Goal: Task Accomplishment & Management: Use online tool/utility

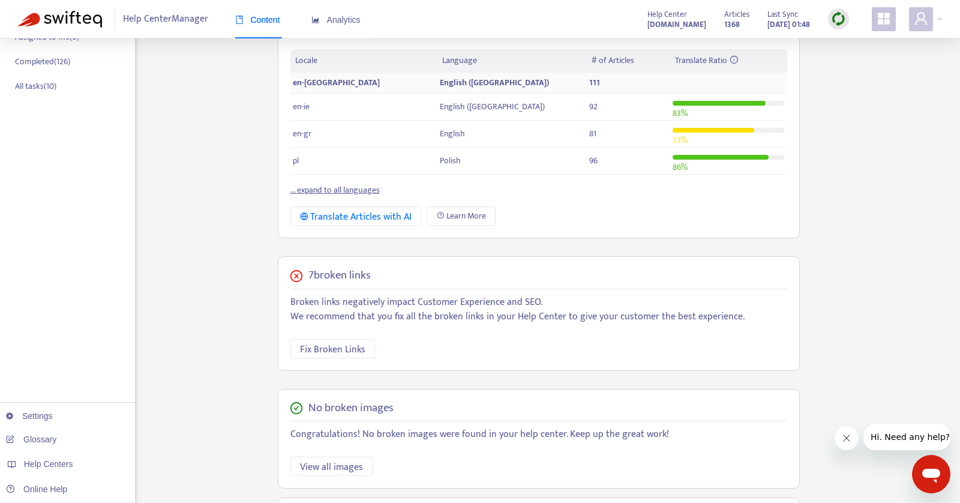
scroll to position [259, 0]
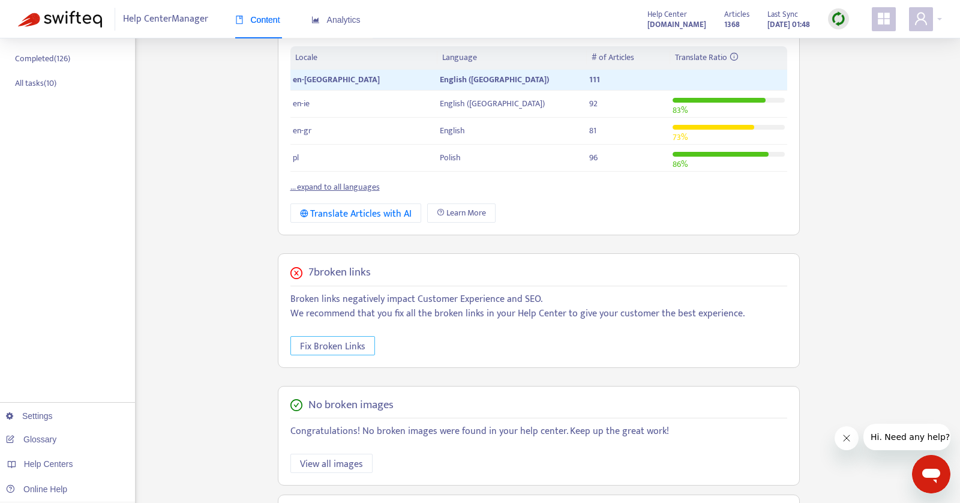
click at [345, 339] on span "Fix Broken Links" at bounding box center [332, 346] width 65 height 15
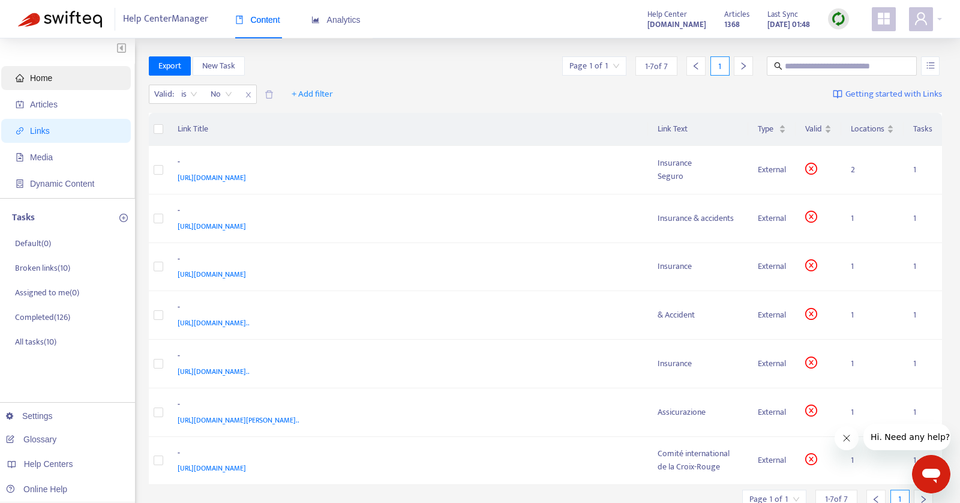
click at [77, 78] on span "Home" at bounding box center [69, 78] width 106 height 24
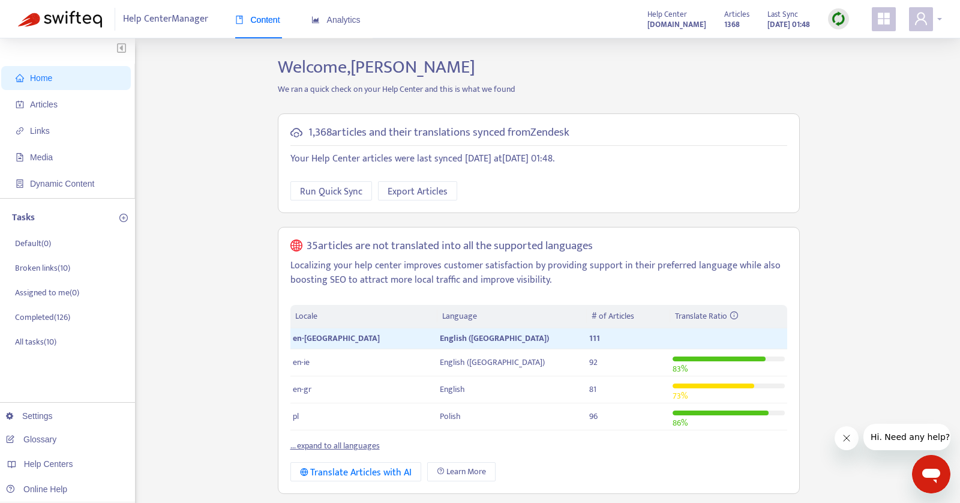
click at [938, 22] on div at bounding box center [925, 19] width 33 height 24
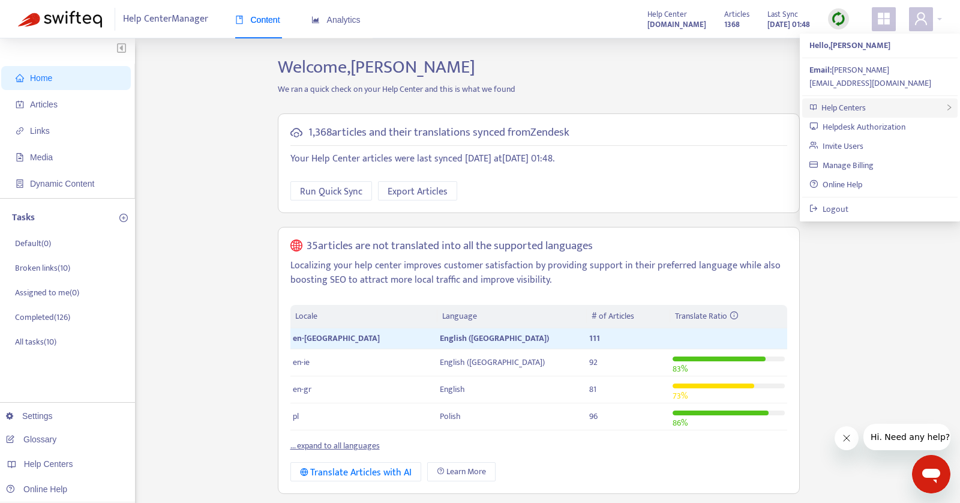
click at [867, 98] on div "Help Centers" at bounding box center [879, 107] width 155 height 19
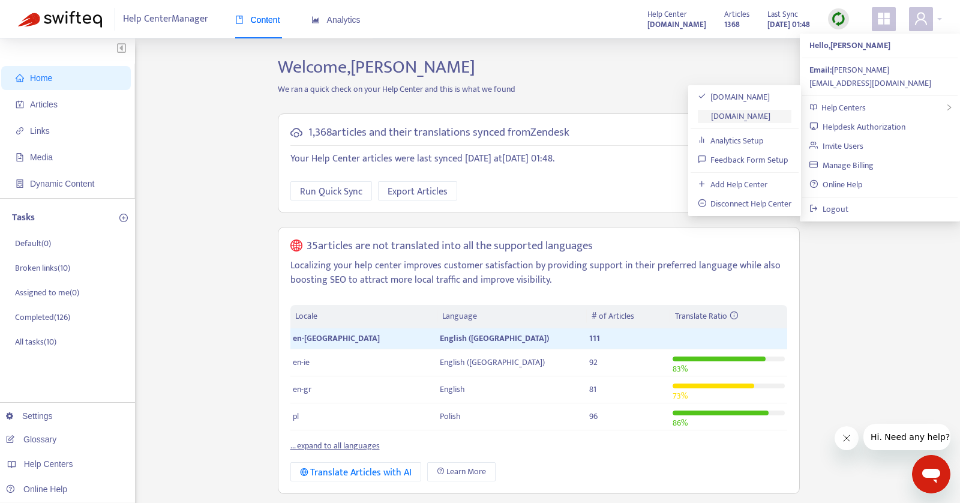
click at [738, 118] on link "[DOMAIN_NAME]" at bounding box center [734, 116] width 73 height 14
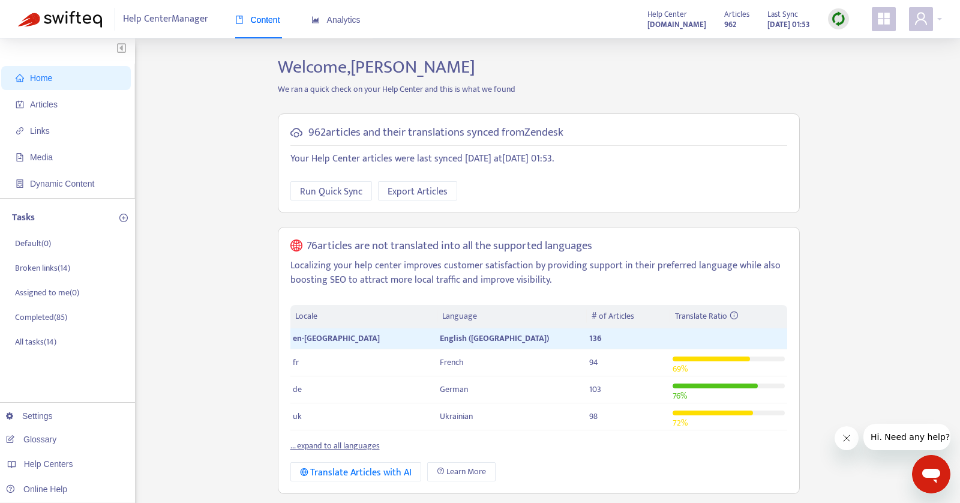
scroll to position [379, 0]
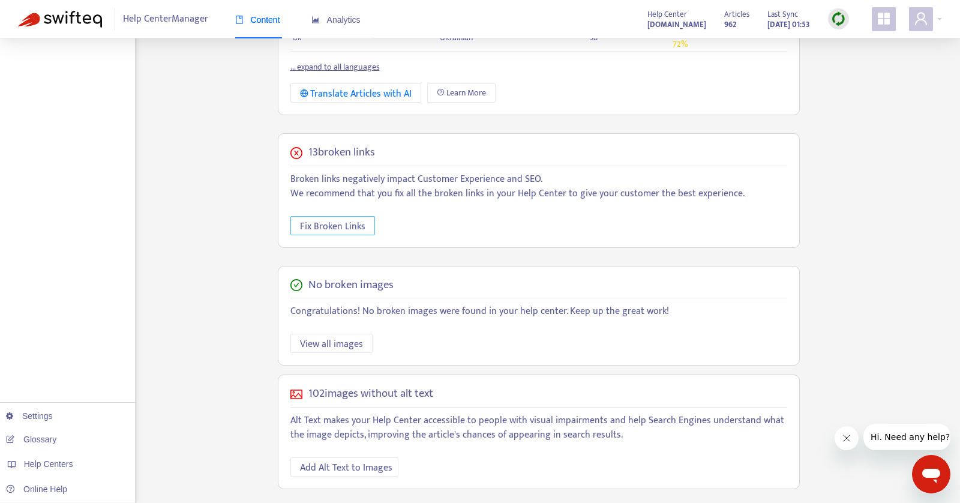
click at [355, 219] on span "Fix Broken Links" at bounding box center [332, 226] width 65 height 15
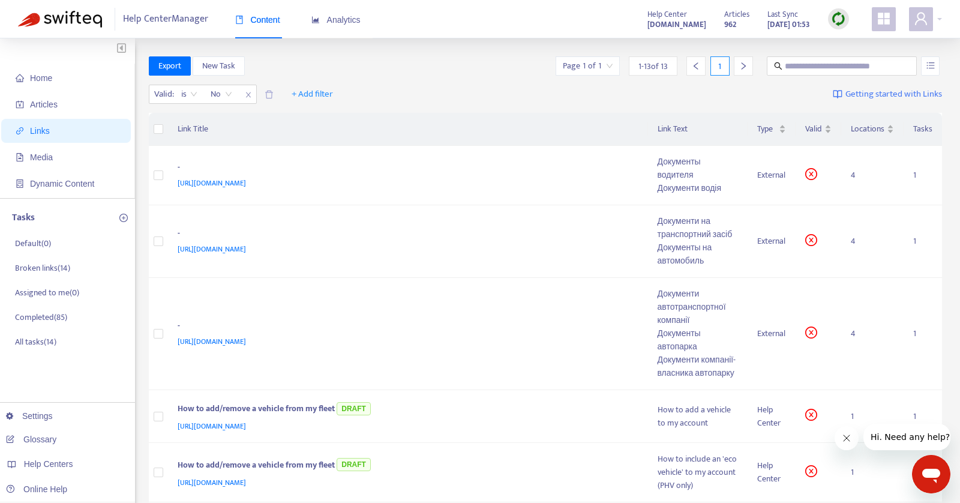
click at [579, 109] on div "Valid : is No + Add filter Getting started with Links" at bounding box center [546, 96] width 794 height 33
click at [836, 16] on img at bounding box center [838, 18] width 15 height 15
click at [852, 62] on link "Full Sync" at bounding box center [859, 63] width 43 height 14
